Goal: Information Seeking & Learning: Learn about a topic

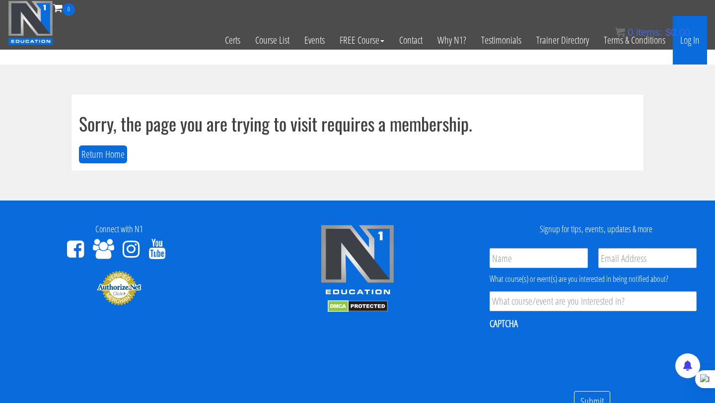
click at [691, 42] on link "Log In" at bounding box center [690, 40] width 34 height 49
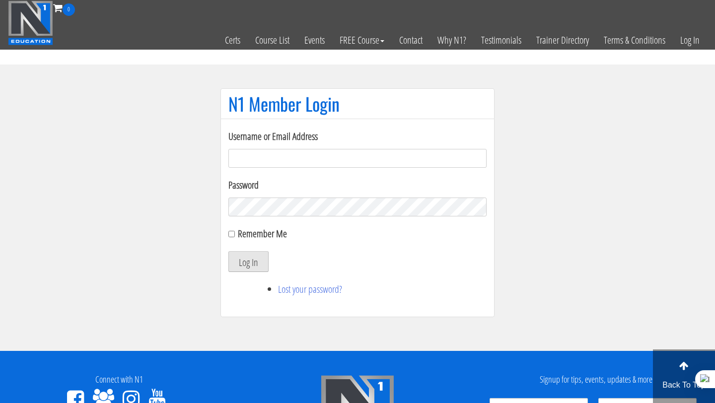
type input "Rutger.a.visser@gmail.com"
click at [253, 267] on button "Log In" at bounding box center [248, 261] width 40 height 21
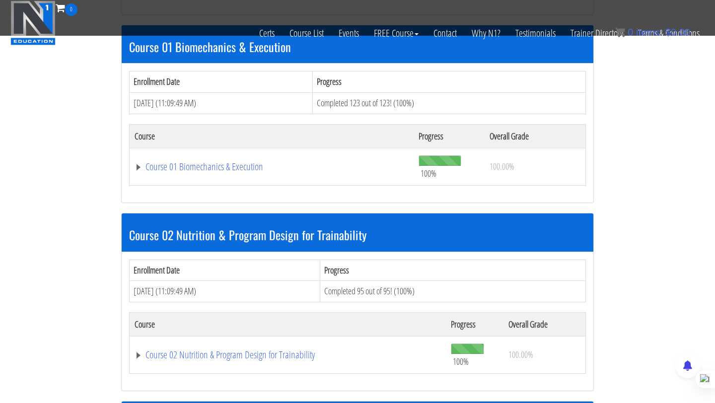
scroll to position [297, 0]
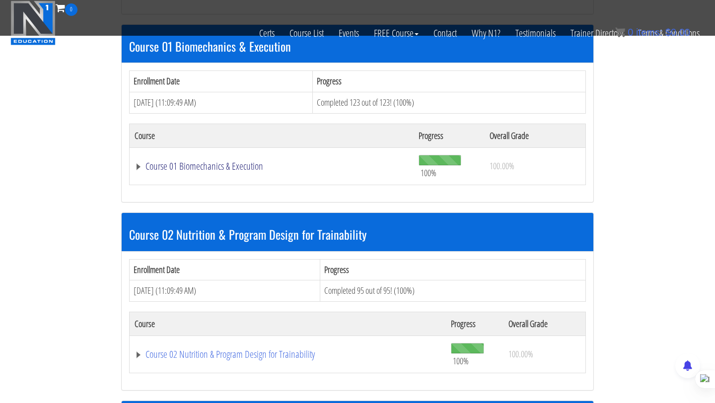
click at [156, 165] on link "Course 01 Biomechanics & Execution" at bounding box center [272, 166] width 274 height 10
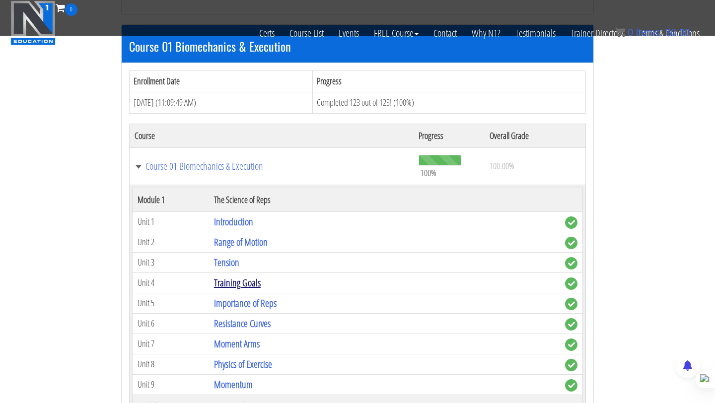
click at [233, 283] on link "Training Goals" at bounding box center [237, 282] width 47 height 13
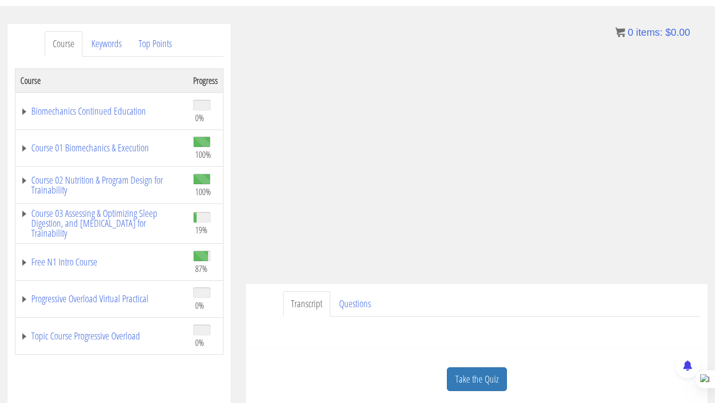
scroll to position [91, 0]
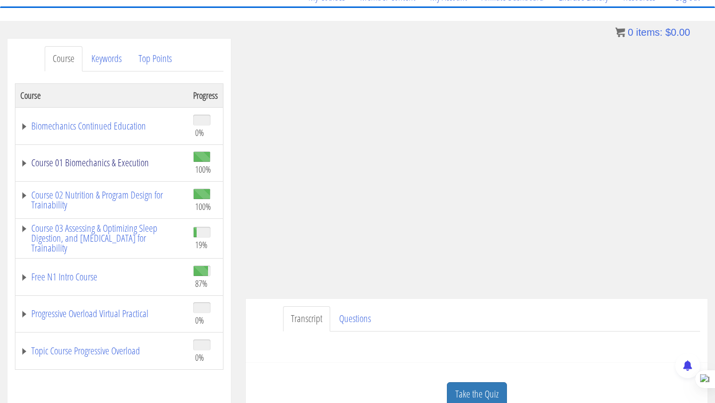
click at [38, 163] on link "Course 01 Biomechanics & Execution" at bounding box center [101, 163] width 163 height 10
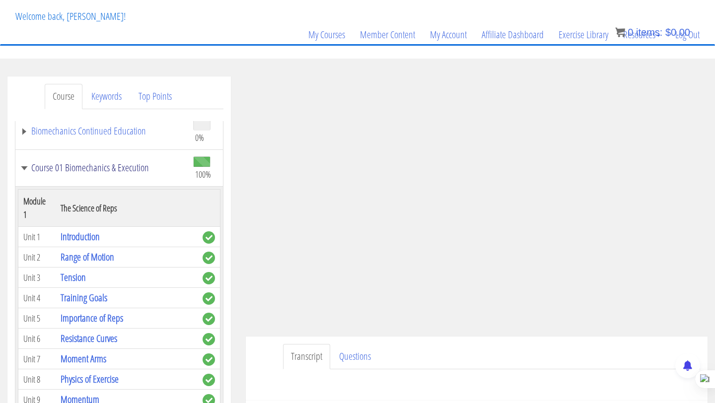
scroll to position [72, 0]
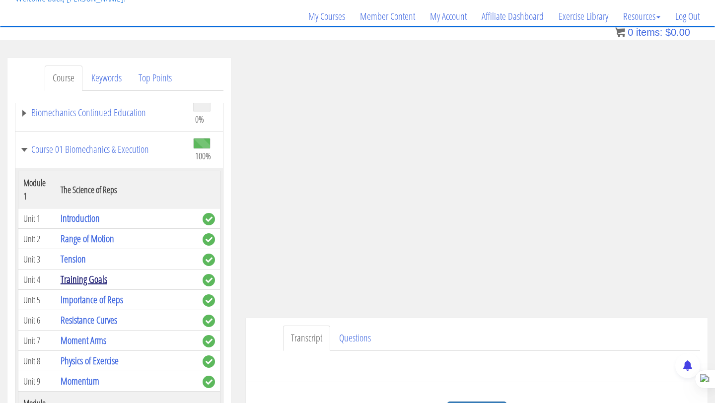
click at [85, 273] on link "Training Goals" at bounding box center [84, 279] width 47 height 13
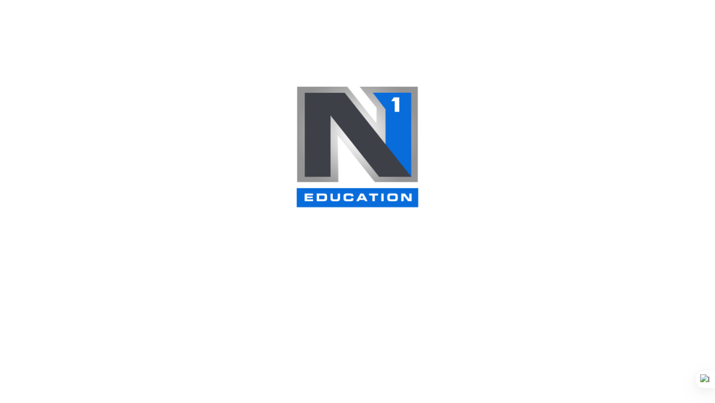
scroll to position [297, 0]
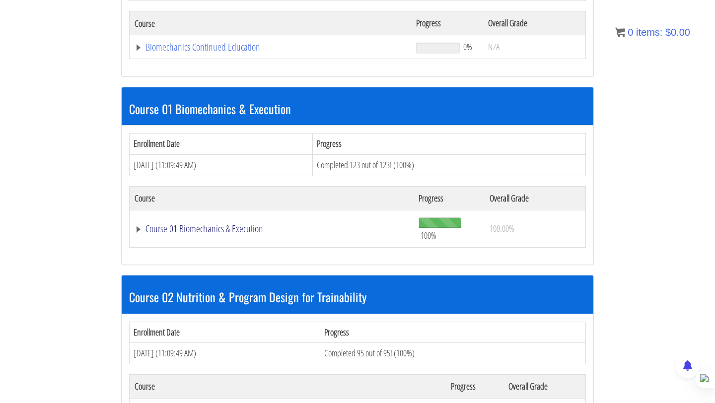
click at [162, 227] on link "Course 01 Biomechanics & Execution" at bounding box center [272, 229] width 274 height 10
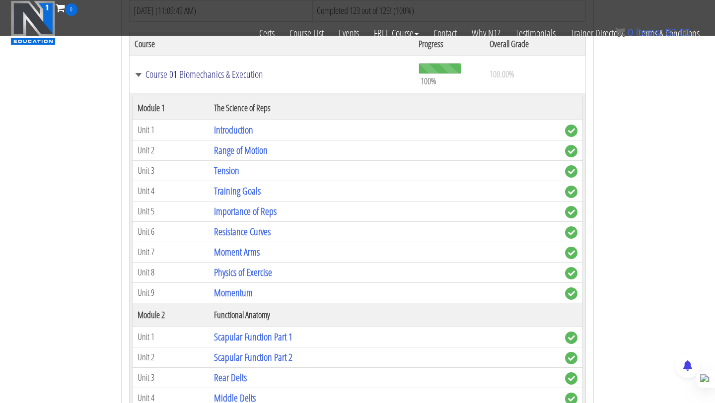
scroll to position [404, 0]
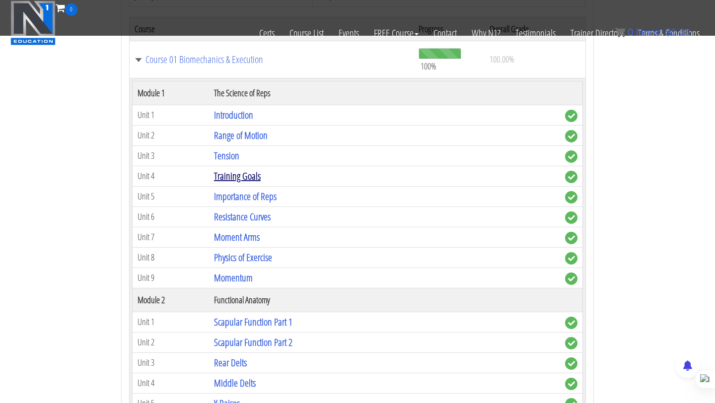
click at [223, 178] on link "Training Goals" at bounding box center [237, 175] width 47 height 13
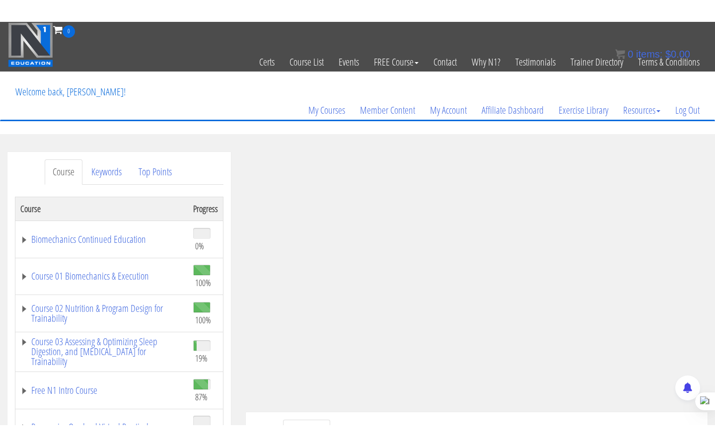
scroll to position [44, 0]
